Goal: Information Seeking & Learning: Check status

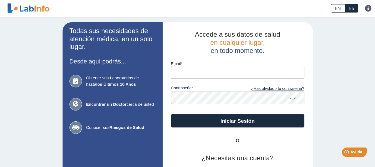
click at [214, 76] on input "email" at bounding box center [238, 72] width 134 height 13
type input "[EMAIL_ADDRESS][DOMAIN_NAME]"
click at [292, 98] on icon at bounding box center [293, 98] width 7 height 11
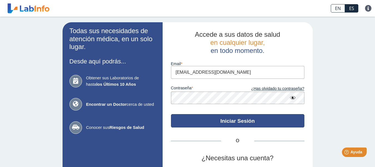
click at [218, 119] on button "Iniciar Sesión" at bounding box center [238, 120] width 134 height 13
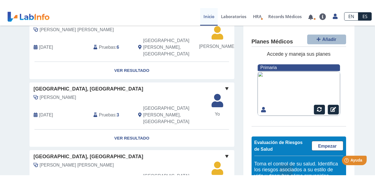
scroll to position [261, 0]
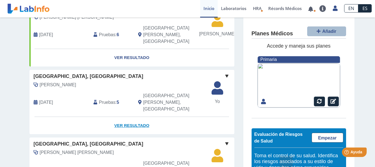
click at [130, 117] on link "Ver Resultado" at bounding box center [131, 126] width 205 height 18
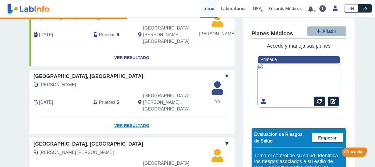
click at [130, 117] on link "Ver Resultado" at bounding box center [131, 126] width 205 height 18
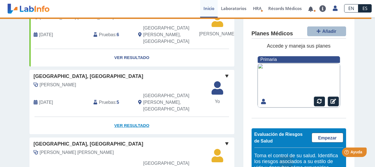
click at [130, 117] on link "Ver Resultado" at bounding box center [131, 126] width 205 height 18
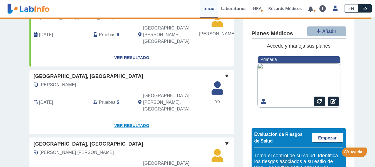
click at [130, 117] on link "Ver Resultado" at bounding box center [131, 126] width 205 height 18
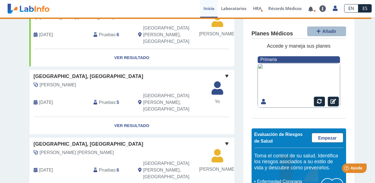
click at [224, 73] on span at bounding box center [227, 76] width 7 height 7
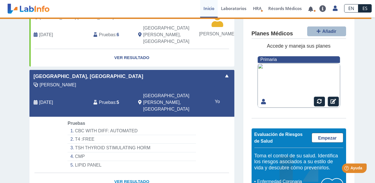
click at [124, 167] on link "Ver Resultado" at bounding box center [131, 182] width 205 height 18
click at [125, 167] on link "Ver Resultado" at bounding box center [131, 182] width 205 height 18
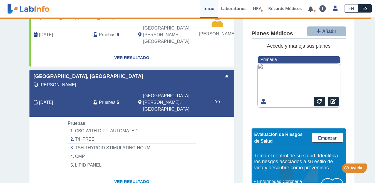
drag, startPoint x: 125, startPoint y: 149, endPoint x: 119, endPoint y: 149, distance: 6.7
click at [119, 167] on link "Ver Resultado" at bounding box center [131, 182] width 205 height 18
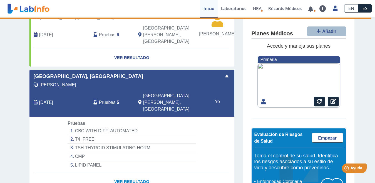
click at [130, 167] on link "Ver Resultado" at bounding box center [131, 182] width 205 height 18
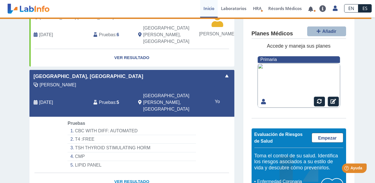
drag, startPoint x: 130, startPoint y: 149, endPoint x: 128, endPoint y: 148, distance: 2.8
click at [128, 167] on link "Ver Resultado" at bounding box center [131, 182] width 205 height 18
click at [34, 100] on icon at bounding box center [36, 102] width 4 height 4
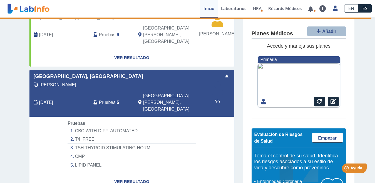
click at [103, 99] on span "Pruebas" at bounding box center [107, 102] width 16 height 7
click at [101, 127] on li "CBC WITH DIFF: AUTOMATED" at bounding box center [132, 131] width 128 height 9
click at [88, 135] on li "T4 :FREE" at bounding box center [132, 139] width 128 height 9
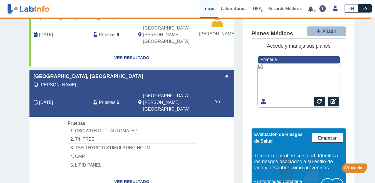
click at [84, 161] on li "LIPID PANEL" at bounding box center [132, 165] width 128 height 8
click at [133, 167] on link "Ver Resultado" at bounding box center [131, 182] width 205 height 18
click at [254, 9] on span "HRA" at bounding box center [257, 9] width 9 height 6
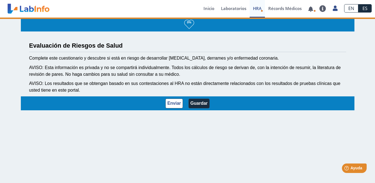
scroll to position [1, 0]
click at [313, 10] on link at bounding box center [310, 9] width 11 height 4
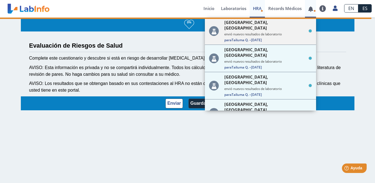
click at [233, 32] on small "envió nuevos resultados de laboratorio" at bounding box center [268, 34] width 88 height 4
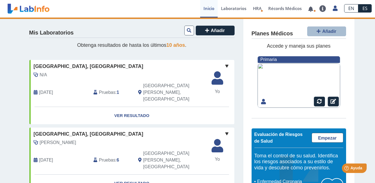
scroll to position [261, 0]
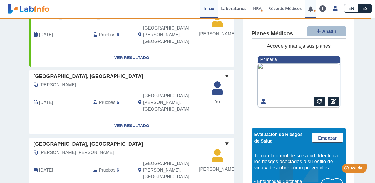
click at [309, 7] on link at bounding box center [310, 9] width 11 height 4
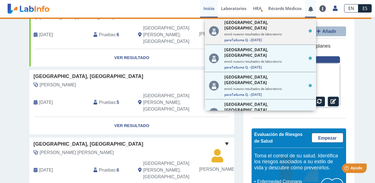
click at [309, 29] on icon at bounding box center [310, 30] width 3 height 3
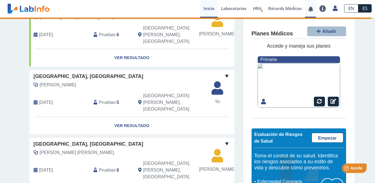
click at [310, 8] on link at bounding box center [310, 9] width 11 height 4
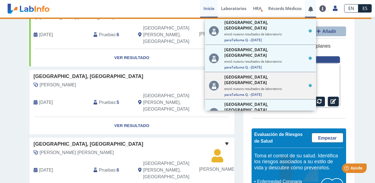
click at [247, 92] on span "Para Tailuma Q. – 18 sept 2025" at bounding box center [268, 94] width 88 height 5
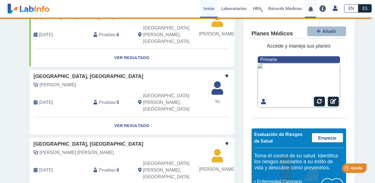
click at [247, 77] on div "Planes Médicos Añadir Accede y maneja sus planes Primaria Evaluación de Riesgos…" at bounding box center [298, 115] width 111 height 195
click at [128, 117] on link "Ver Resultado" at bounding box center [131, 126] width 205 height 18
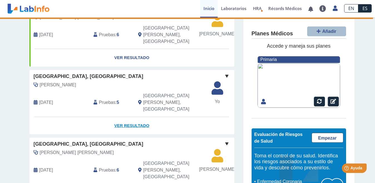
click at [128, 117] on link "Ver Resultado" at bounding box center [131, 126] width 205 height 18
drag, startPoint x: 128, startPoint y: 93, endPoint x: 117, endPoint y: 93, distance: 10.9
click at [117, 117] on link "Ver Resultado" at bounding box center [131, 126] width 205 height 18
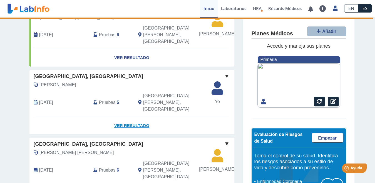
click at [117, 117] on link "Ver Resultado" at bounding box center [131, 126] width 205 height 18
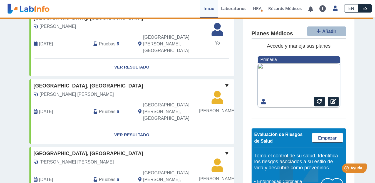
scroll to position [0, 0]
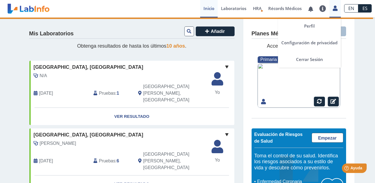
click at [335, 9] on icon at bounding box center [335, 8] width 5 height 4
click at [334, 10] on icon at bounding box center [335, 8] width 5 height 4
click at [317, 60] on link "Cerrar Sesión" at bounding box center [309, 59] width 63 height 17
click at [318, 59] on link "Cerrar Sesión" at bounding box center [309, 59] width 63 height 17
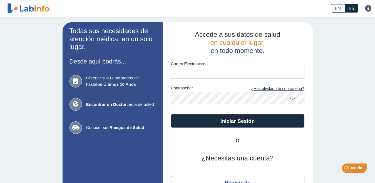
click at [224, 75] on input "Correo Electronico" at bounding box center [238, 72] width 134 height 13
type input "[EMAIL_ADDRESS][DOMAIN_NAME]"
click at [291, 99] on icon at bounding box center [293, 98] width 7 height 11
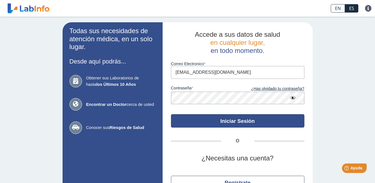
click at [248, 121] on button "Iniciar Sesión" at bounding box center [238, 120] width 134 height 13
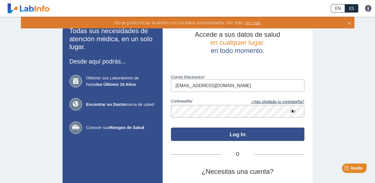
click at [237, 133] on button "Log In" at bounding box center [238, 133] width 134 height 13
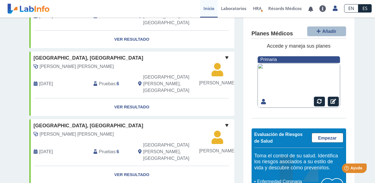
scroll to position [289, 0]
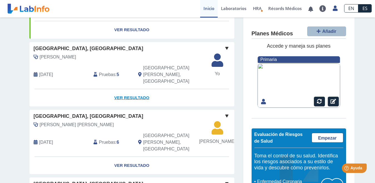
click at [126, 89] on link "Ver Resultado" at bounding box center [131, 98] width 205 height 18
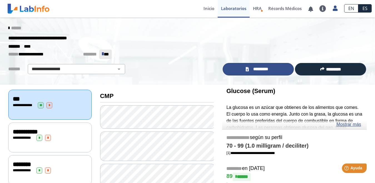
click at [275, 71] on link "*********" at bounding box center [258, 69] width 71 height 13
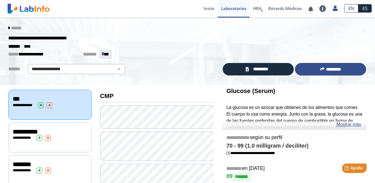
click at [337, 65] on button "*********" at bounding box center [330, 69] width 71 height 13
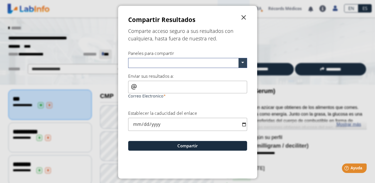
click at [241, 18] on span "" at bounding box center [244, 17] width 7 height 7
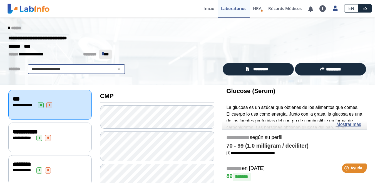
click at [113, 70] on select "**********" at bounding box center [76, 69] width 94 height 7
click at [138, 78] on div "**********" at bounding box center [187, 51] width 375 height 67
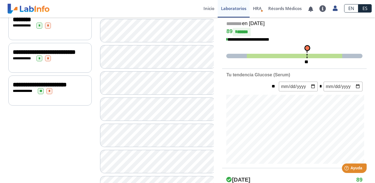
scroll to position [289, 0]
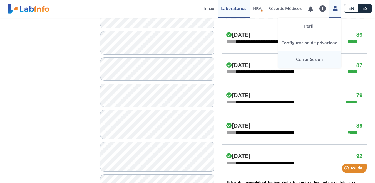
click at [324, 59] on link "Cerrar Sesión" at bounding box center [309, 59] width 63 height 17
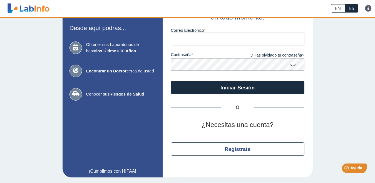
scroll to position [33, 0]
